Goal: Task Accomplishment & Management: Manage account settings

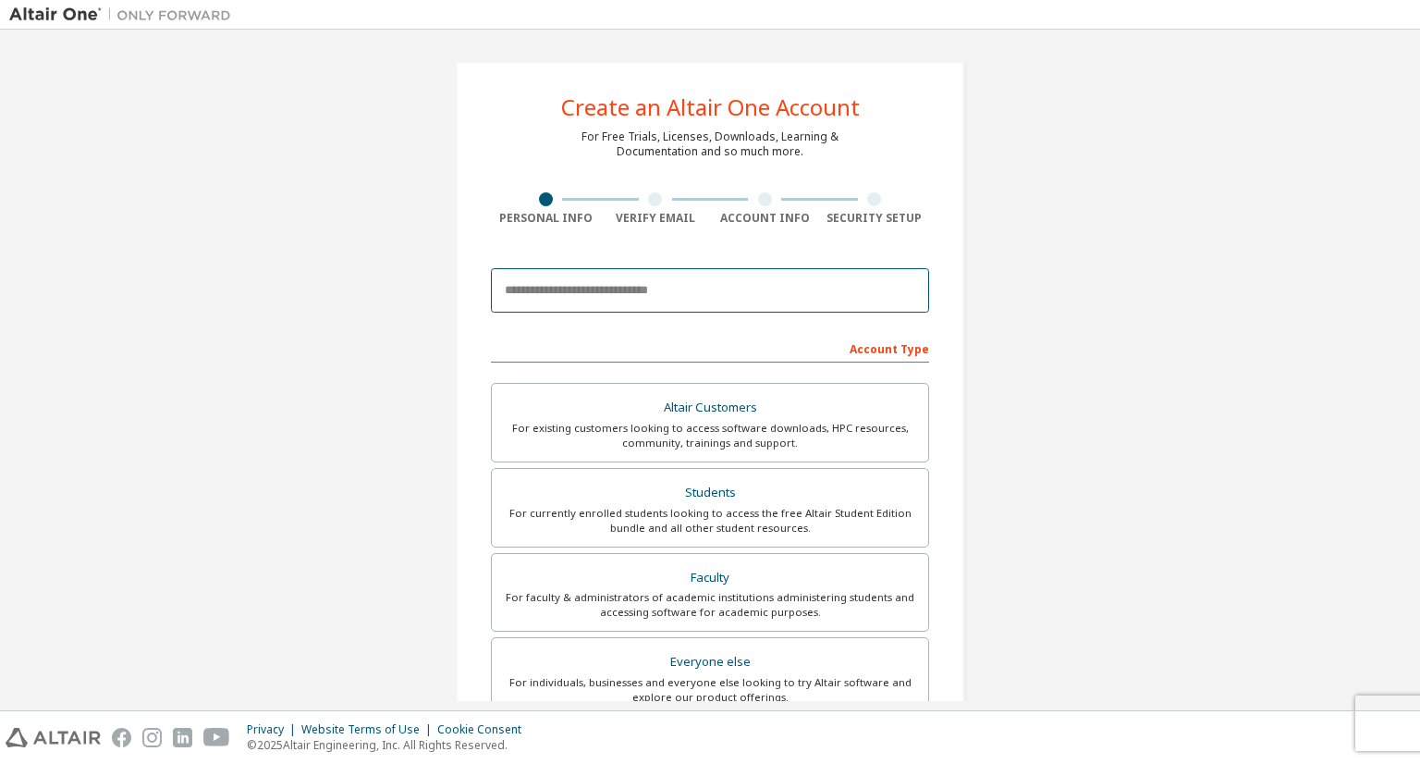
click at [682, 289] on input "email" at bounding box center [710, 290] width 438 height 44
type input "**********"
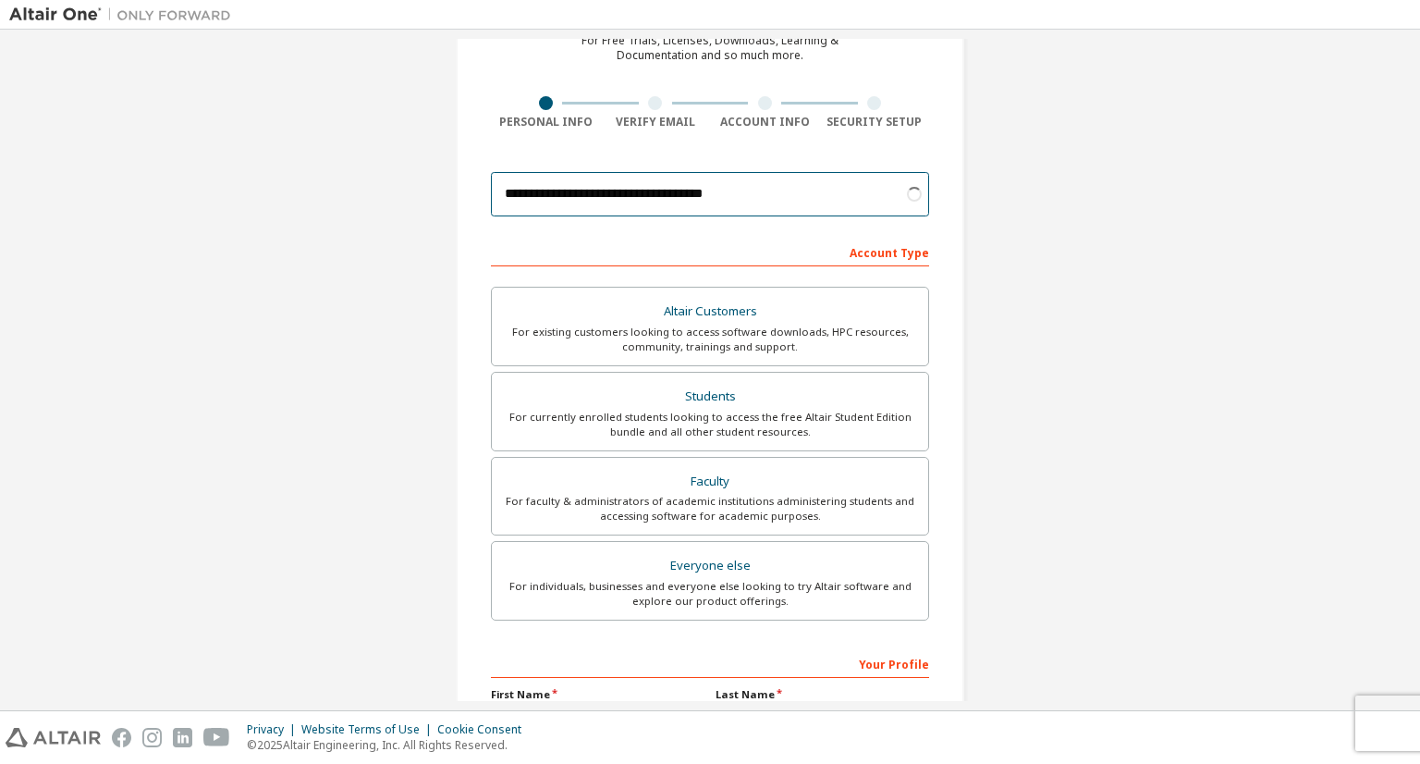
scroll to position [96, 0]
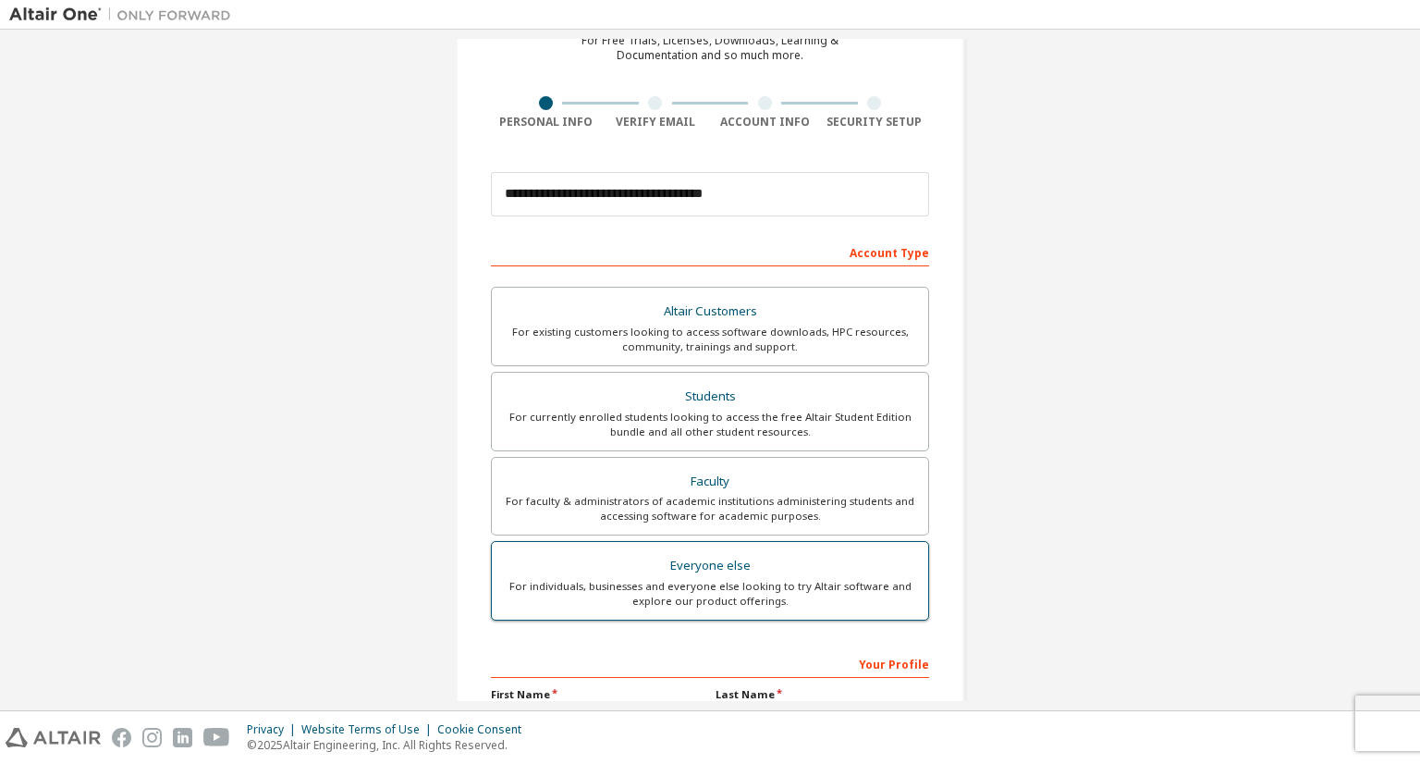
click at [720, 570] on div "Everyone else" at bounding box center [710, 566] width 414 height 26
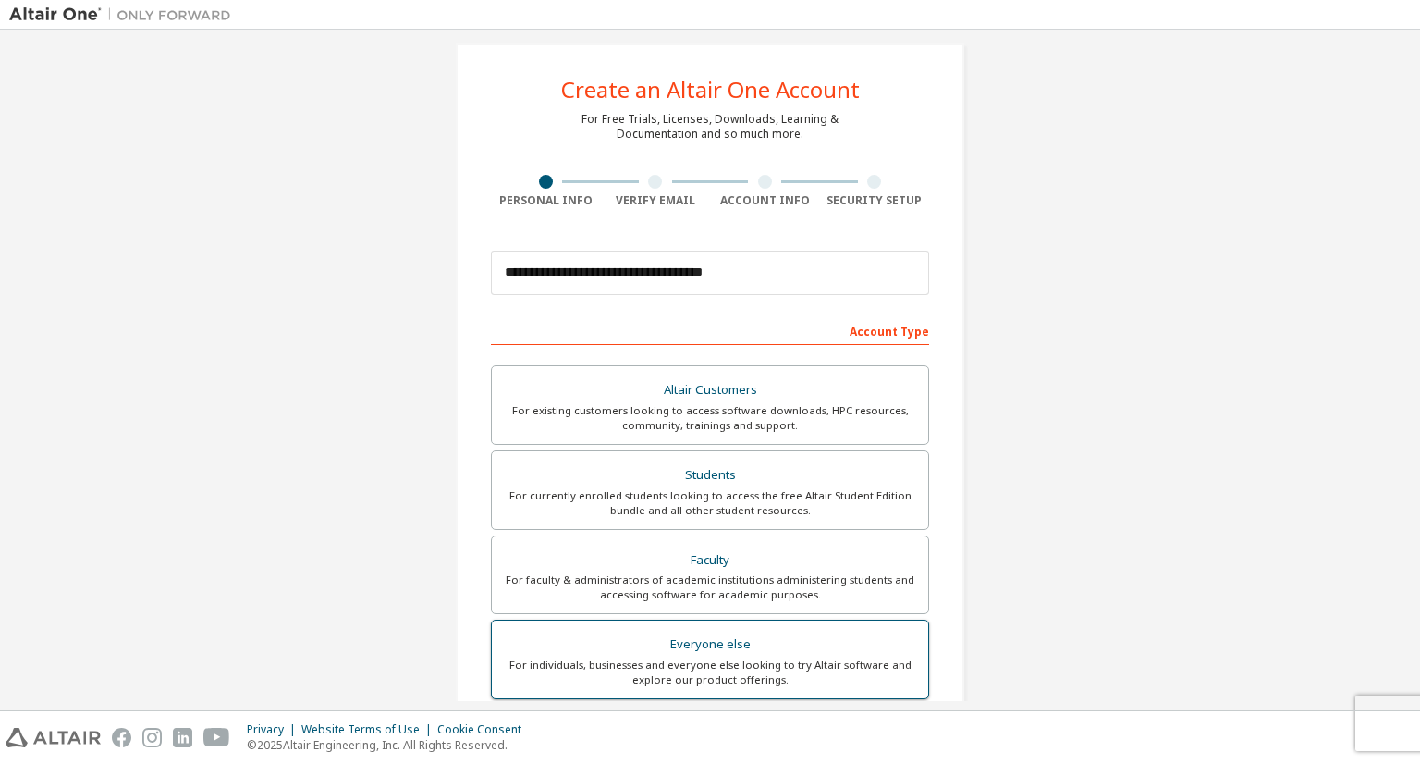
scroll to position [0, 0]
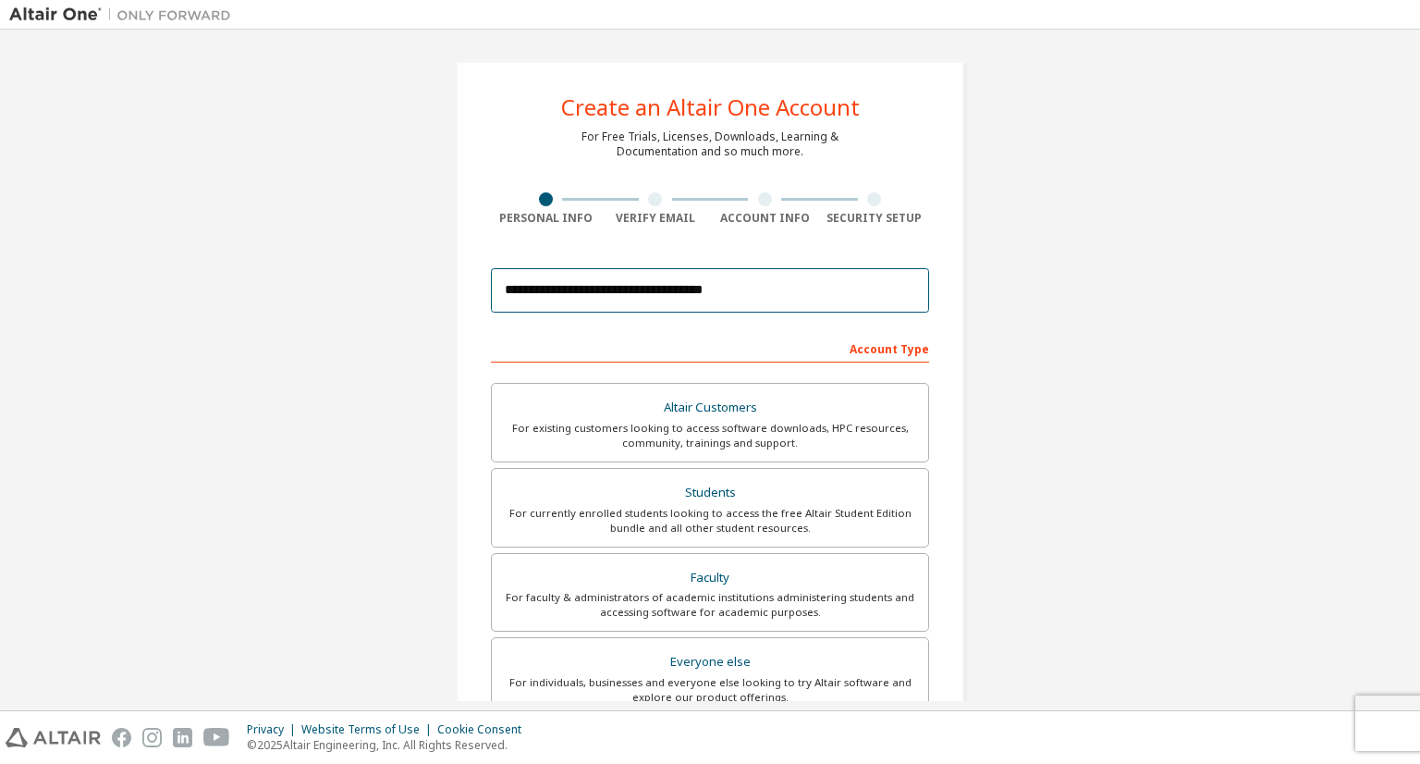
click at [751, 289] on input "**********" at bounding box center [710, 290] width 438 height 44
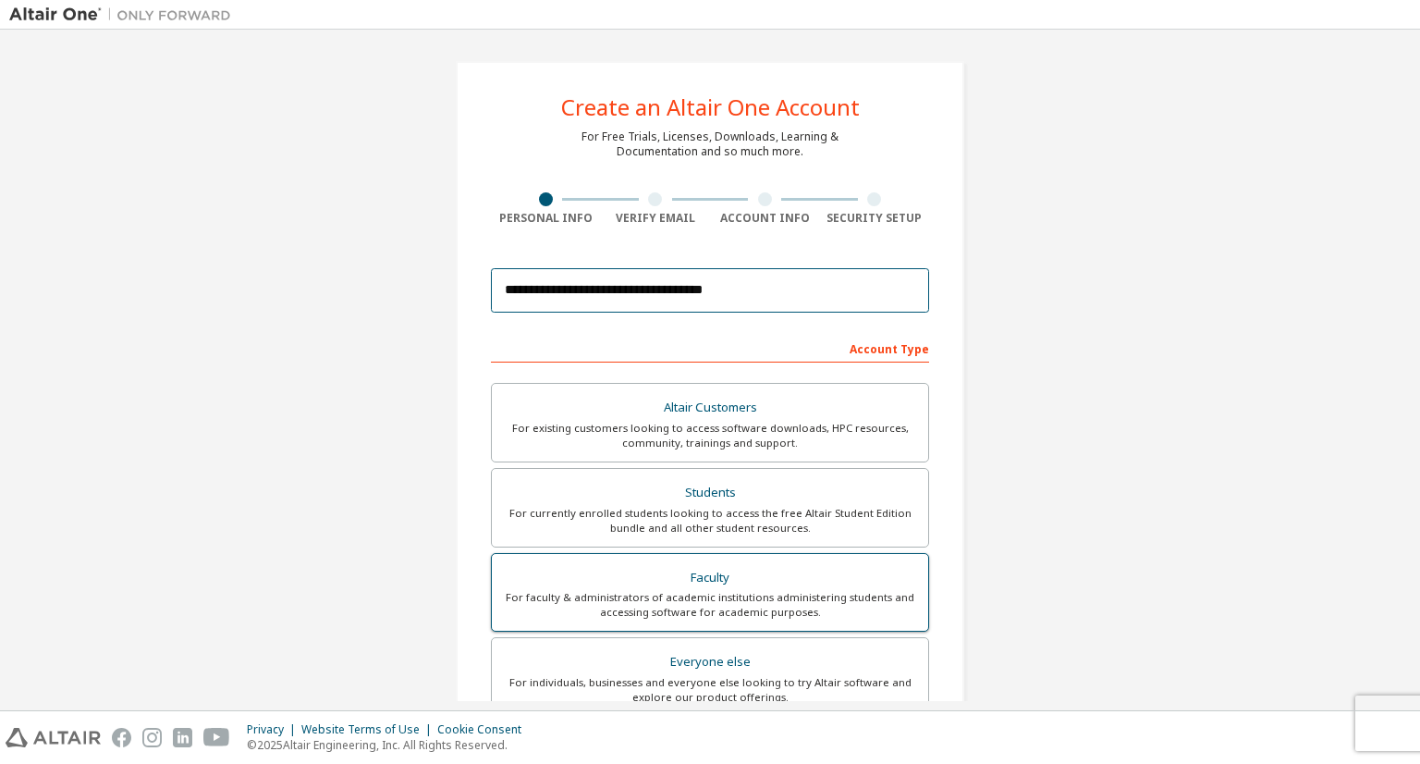
scroll to position [313, 0]
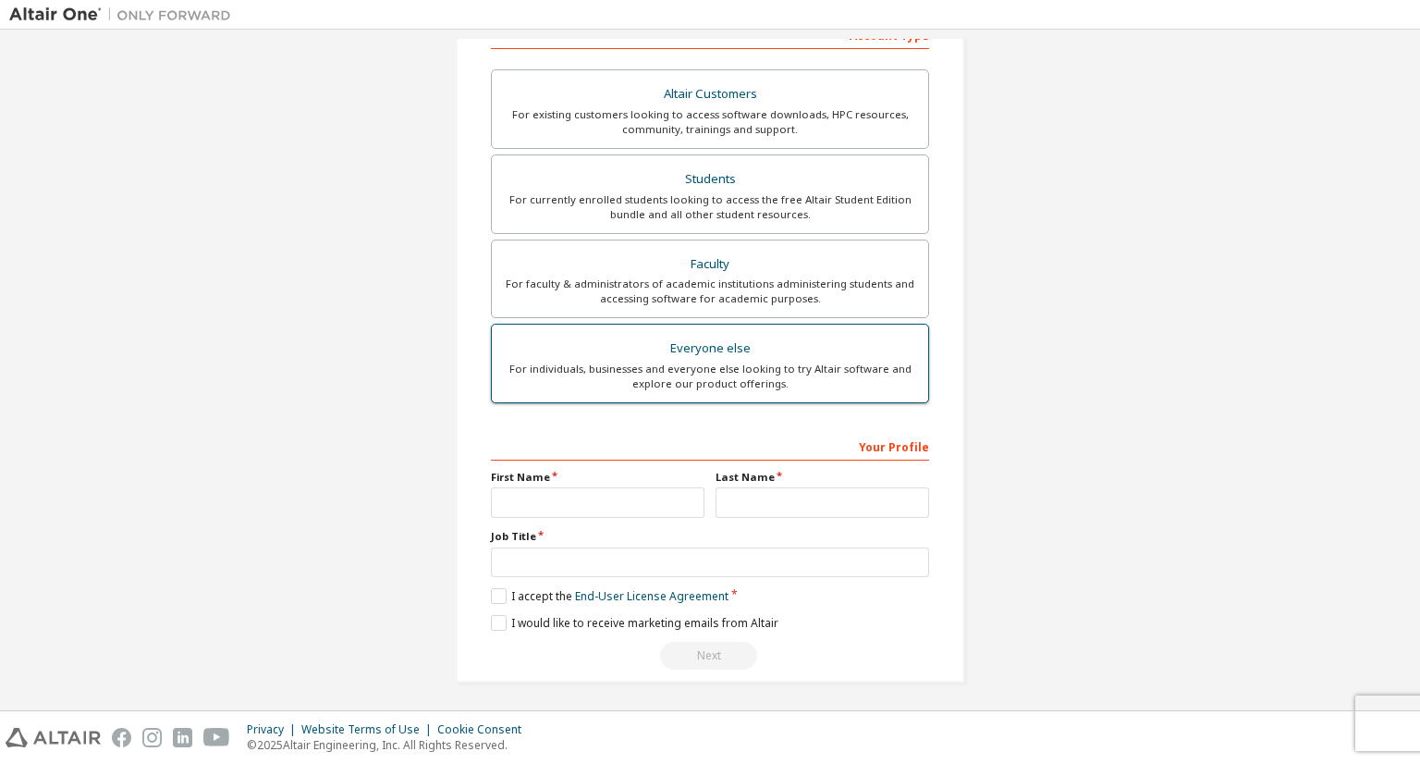
click at [766, 389] on label "Everyone else For individuals, businesses and everyone else looking to try Alta…" at bounding box center [710, 364] width 438 height 80
click at [670, 505] on input "text" at bounding box center [598, 502] width 214 height 31
type input "**********"
click at [815, 495] on input "text" at bounding box center [823, 502] width 214 height 31
type input "**********"
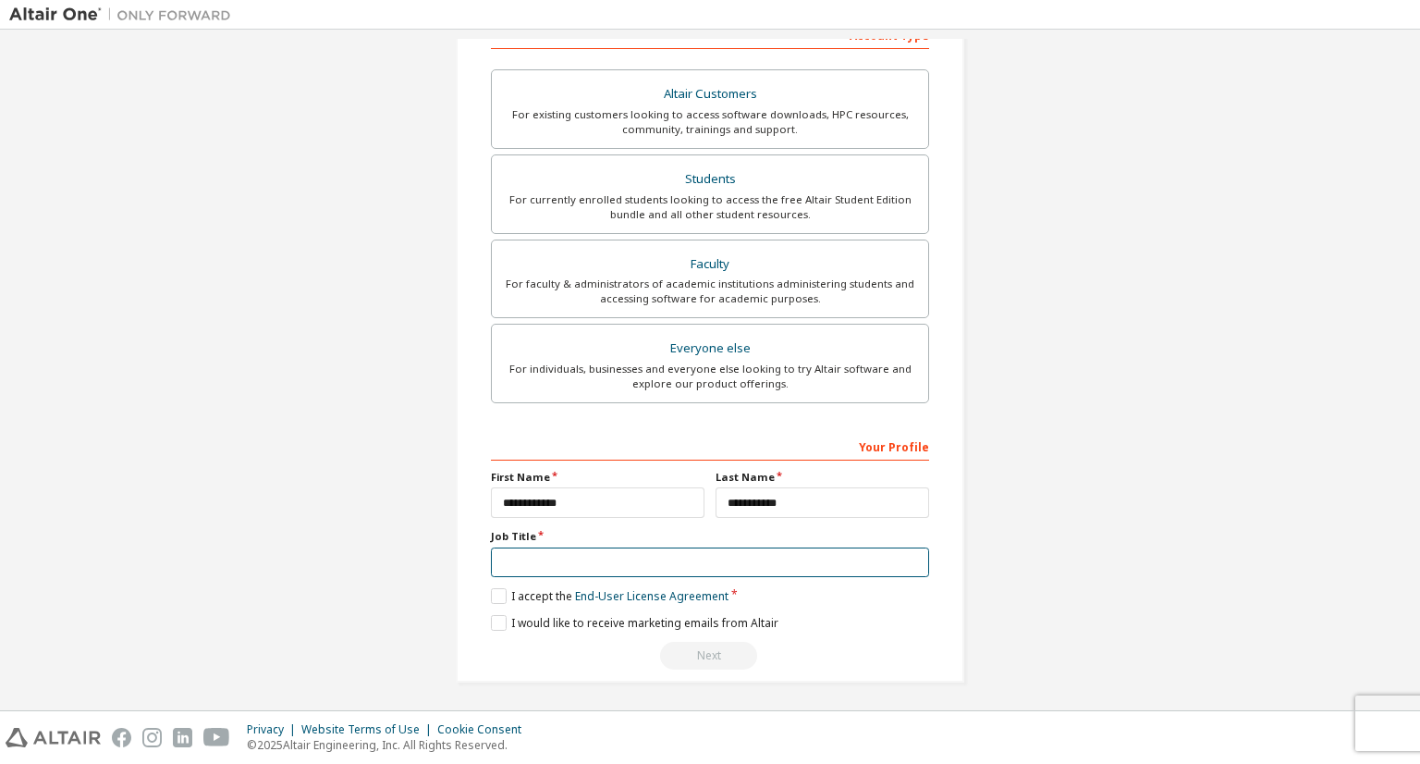
click at [751, 565] on input "text" at bounding box center [710, 562] width 438 height 31
type input "*******"
click at [495, 618] on label "I would like to receive marketing emails from Altair" at bounding box center [634, 623] width 287 height 16
click at [499, 589] on label "I accept the End-User License Agreement" at bounding box center [610, 596] width 238 height 16
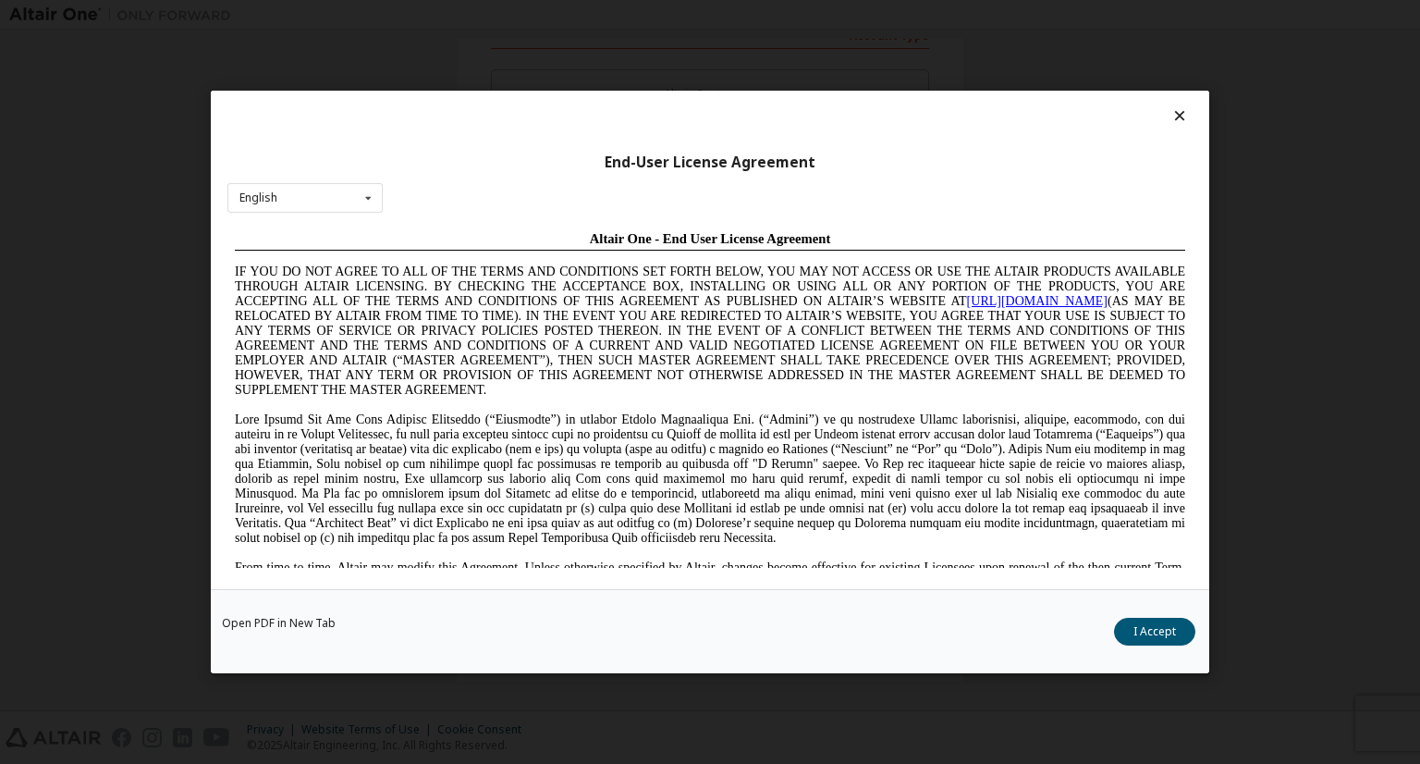
scroll to position [0, 0]
click at [1193, 630] on button "I Accept" at bounding box center [1154, 632] width 81 height 28
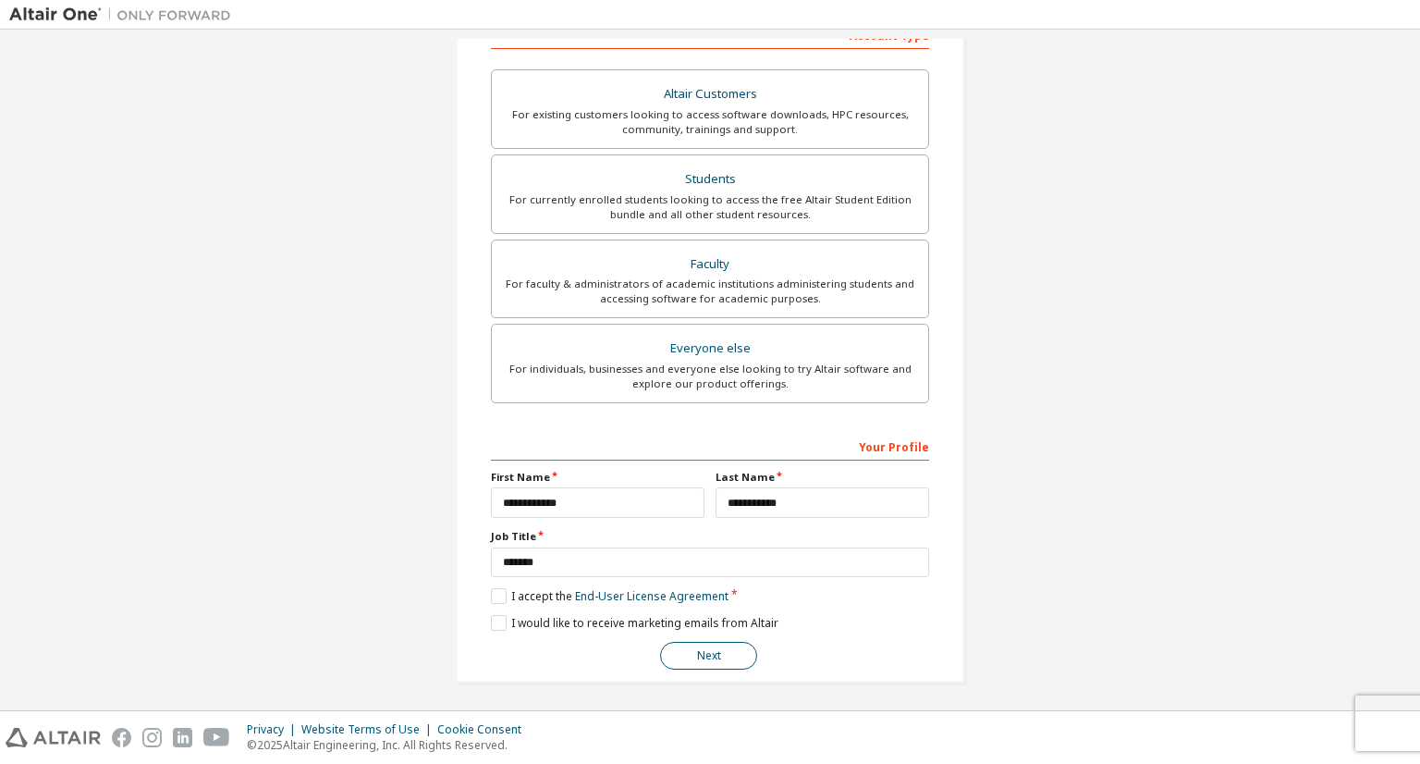
click at [711, 663] on button "Next" at bounding box center [708, 656] width 97 height 28
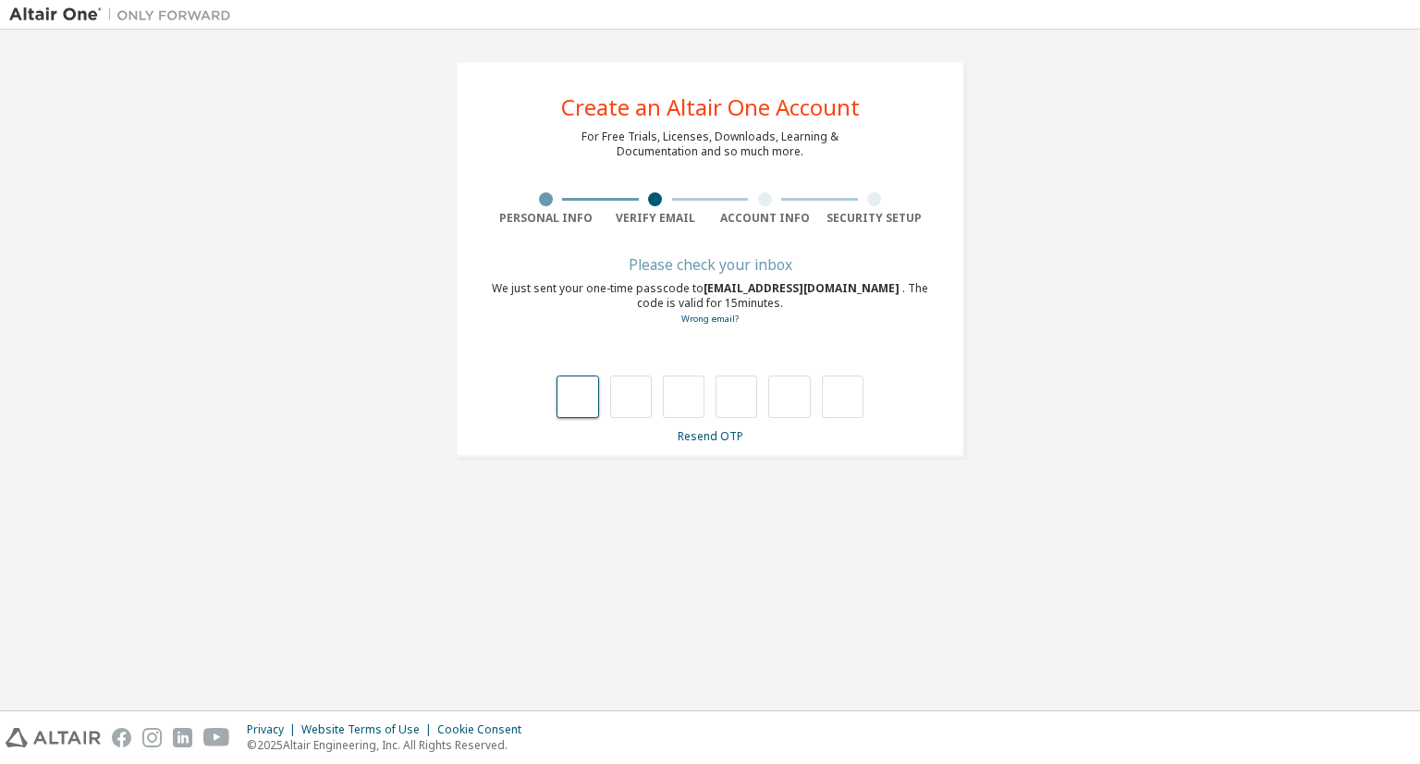
type input "*"
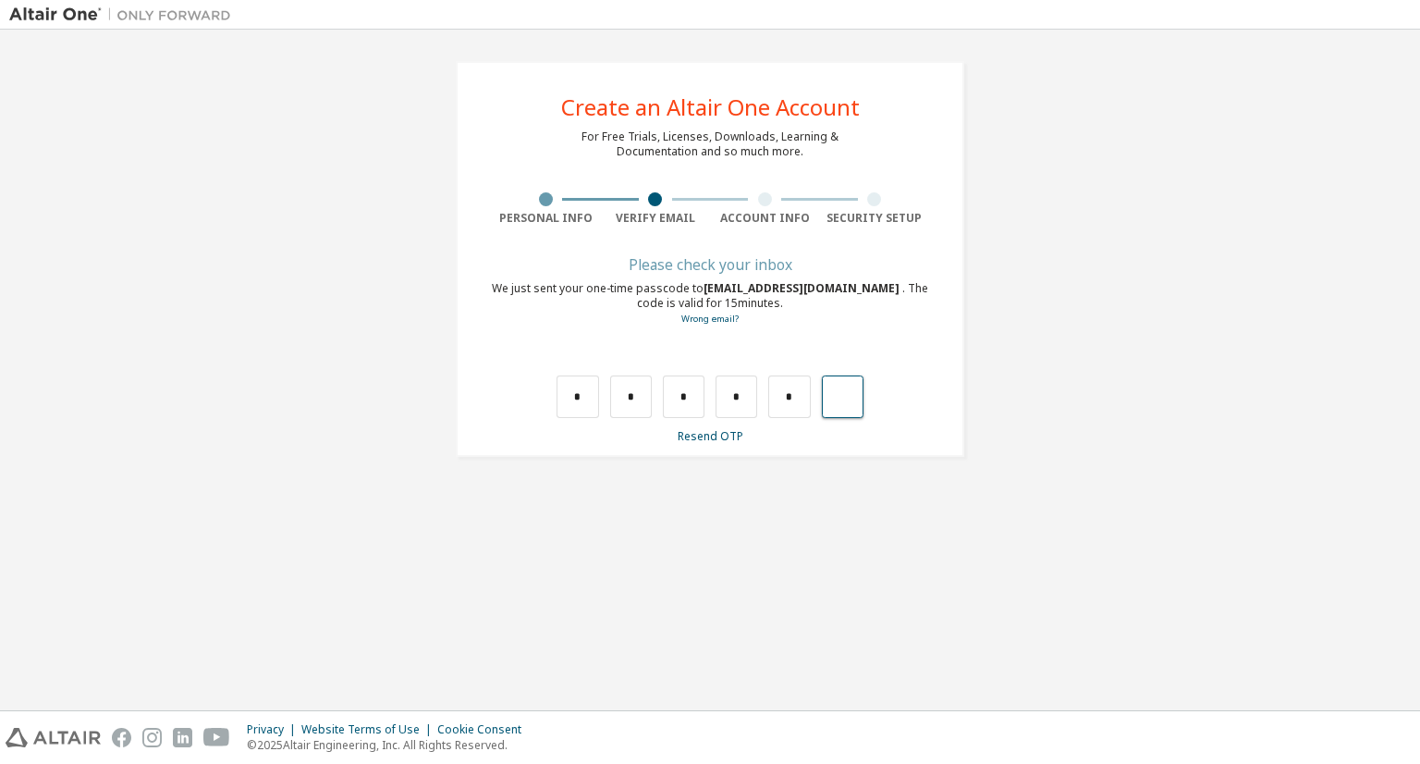
type input "*"
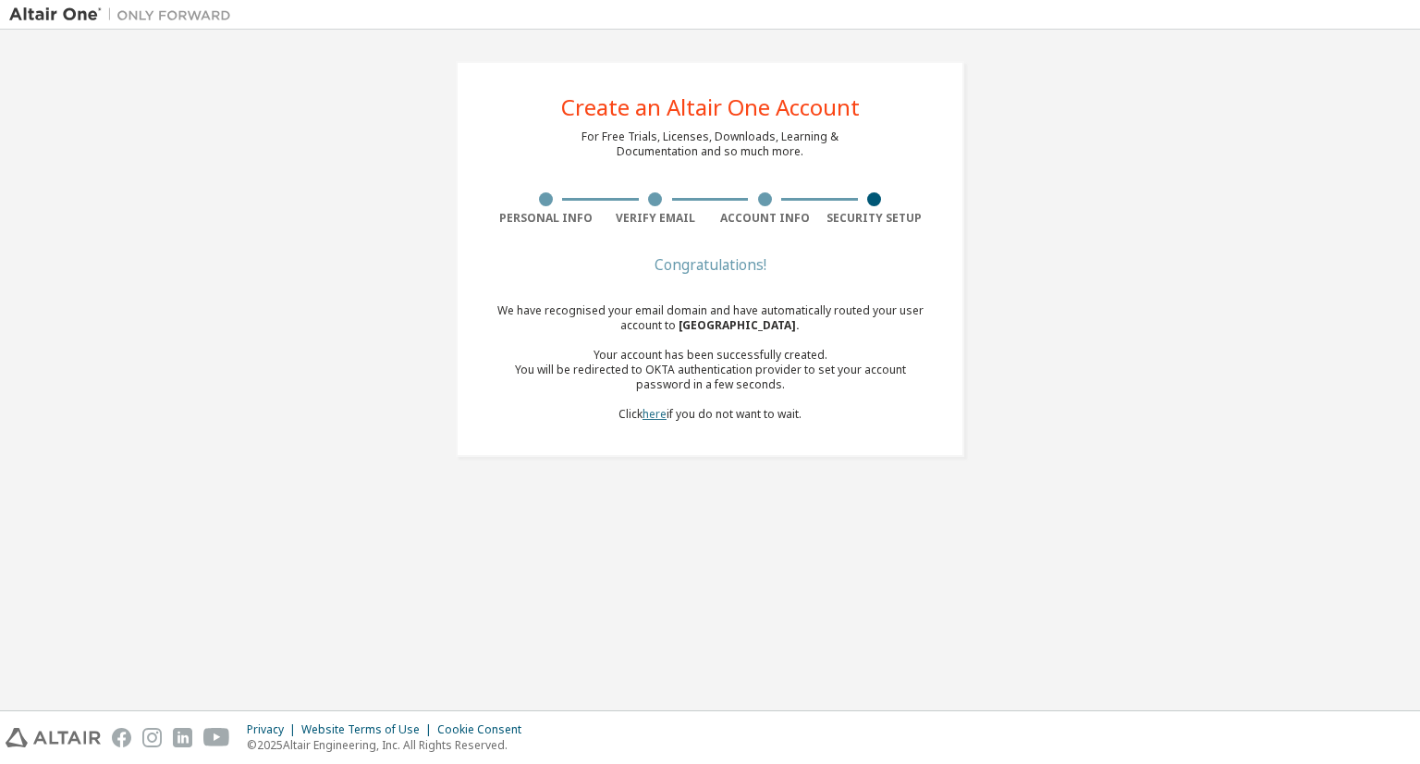
click at [648, 416] on link "here" at bounding box center [654, 414] width 24 height 16
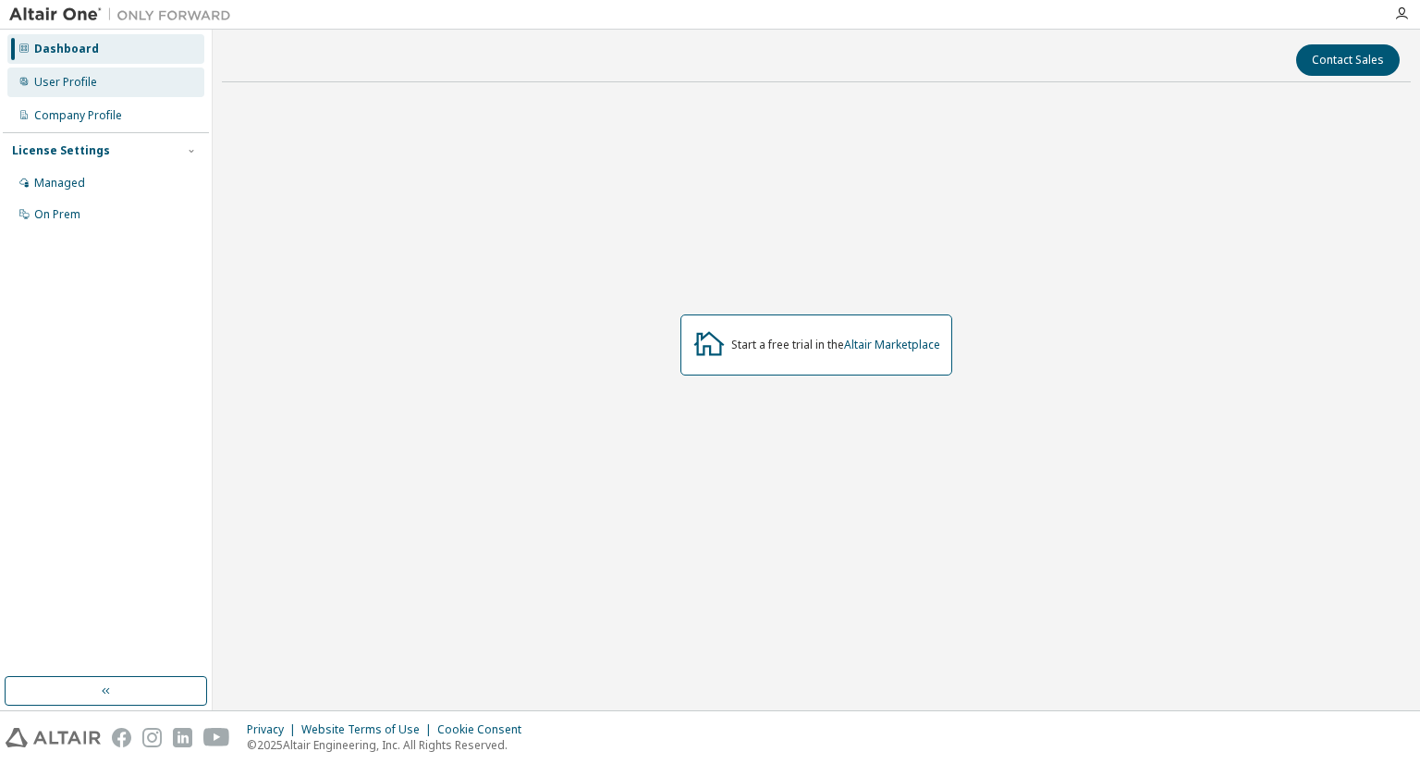
click at [102, 87] on div "User Profile" at bounding box center [105, 82] width 197 height 30
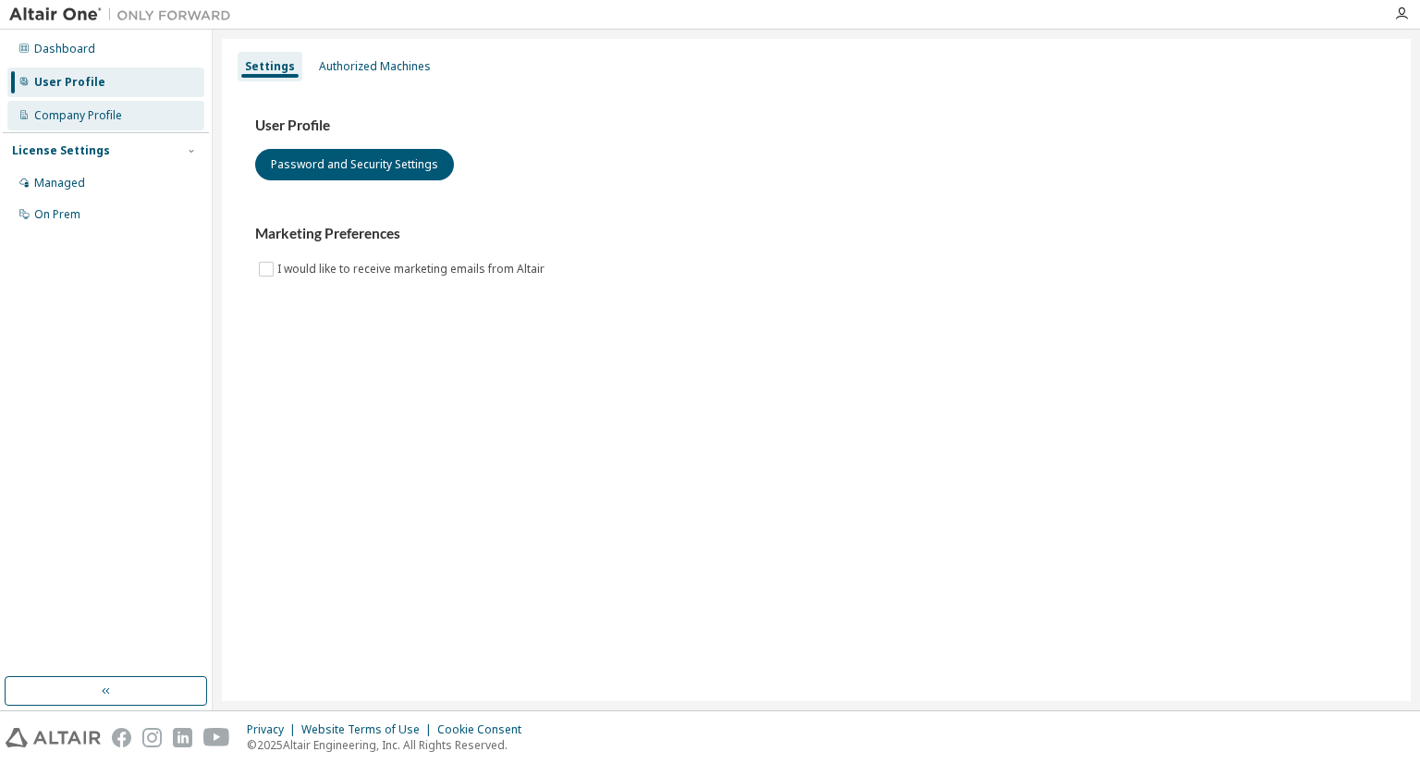
click at [105, 124] on div "Company Profile" at bounding box center [105, 116] width 197 height 30
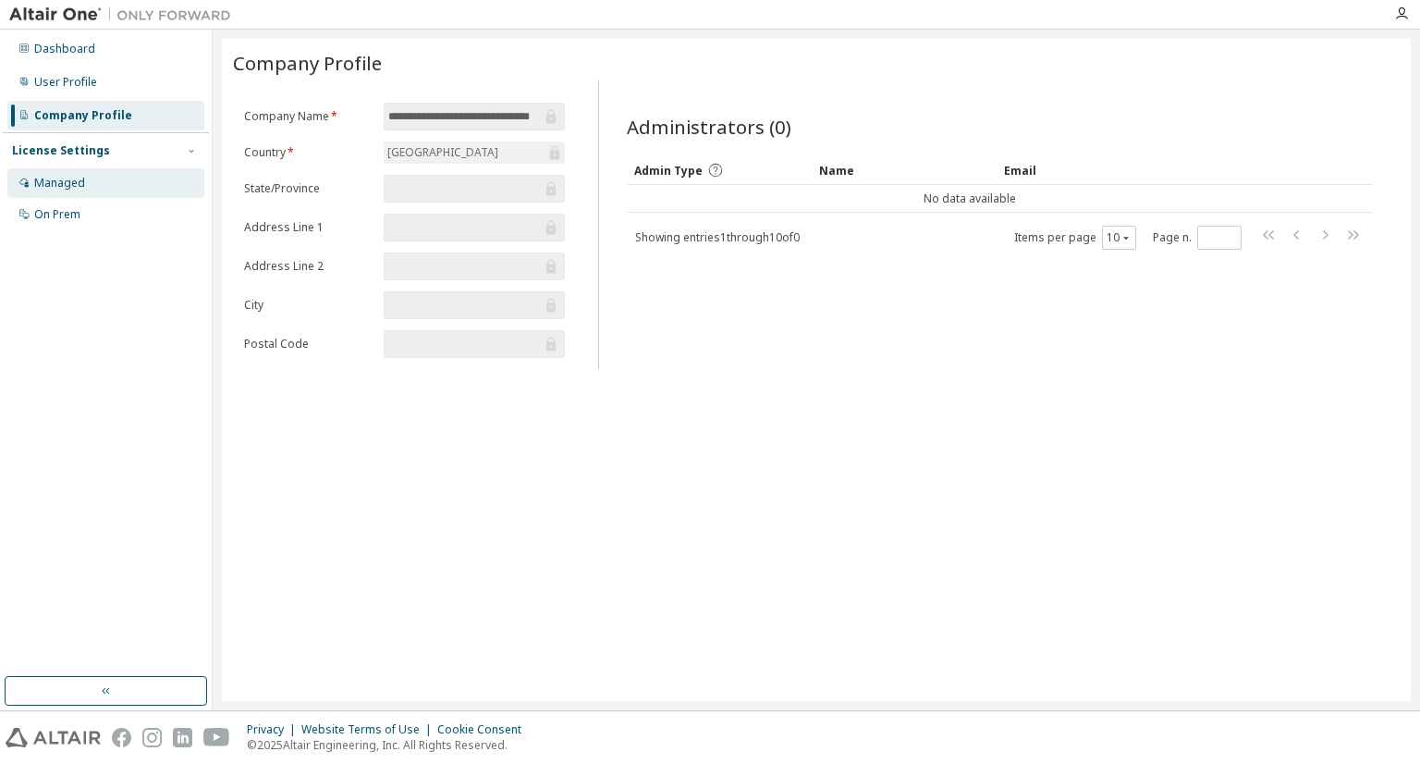
click at [83, 182] on div "Managed" at bounding box center [105, 183] width 197 height 30
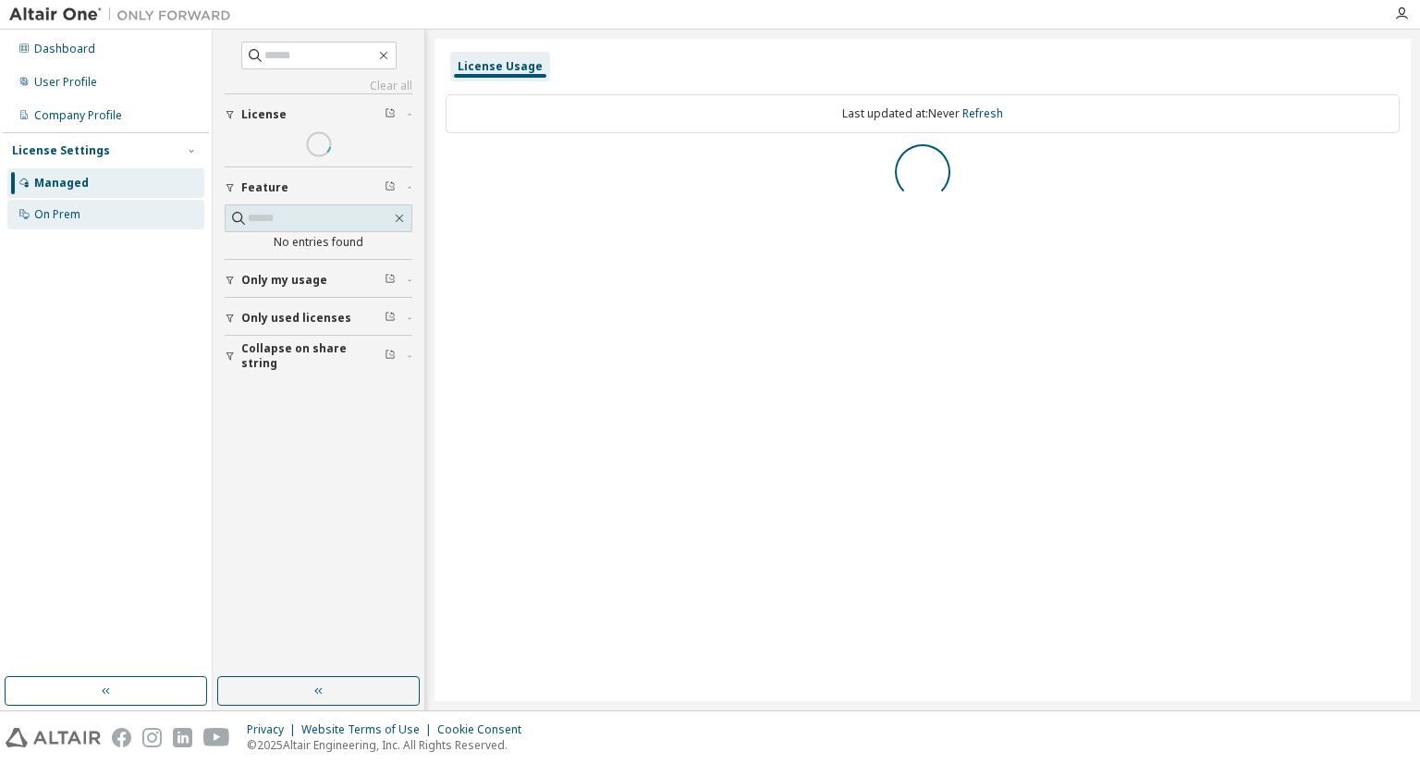
click at [80, 214] on div "On Prem" at bounding box center [105, 215] width 197 height 30
